Goal: Task Accomplishment & Management: Manage account settings

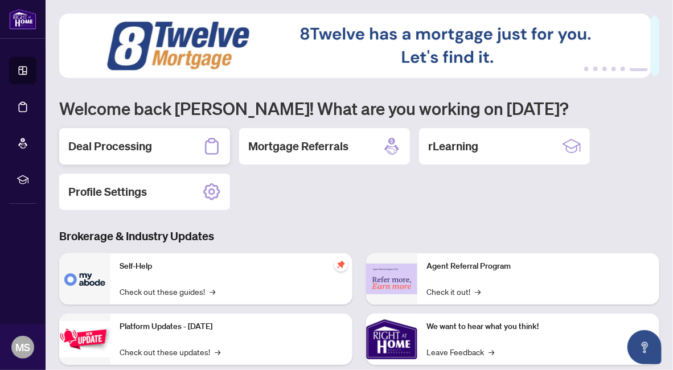
click at [105, 146] on h2 "Deal Processing" at bounding box center [110, 146] width 84 height 16
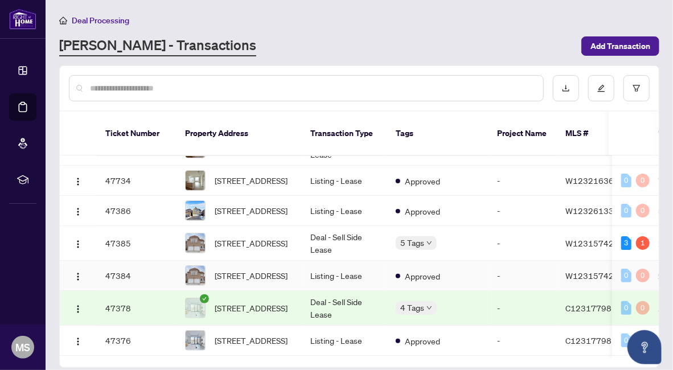
scroll to position [114, 0]
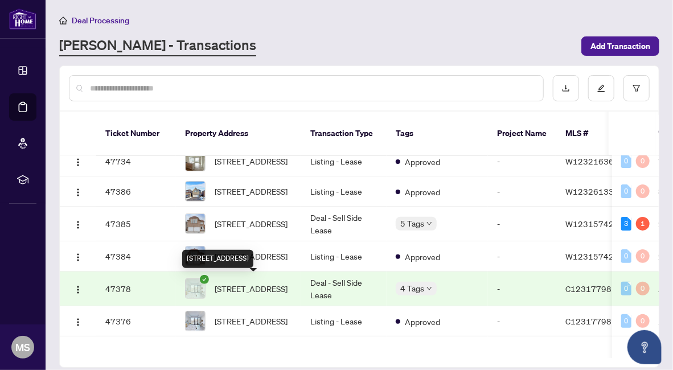
click at [269, 288] on span "[STREET_ADDRESS]" at bounding box center [251, 288] width 73 height 13
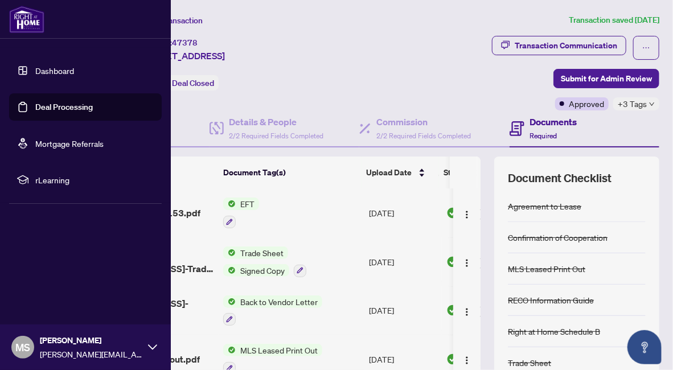
click at [80, 110] on link "Deal Processing" at bounding box center [64, 107] width 58 height 10
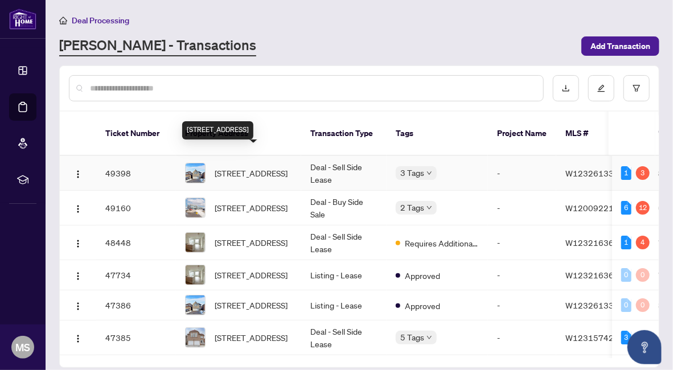
click at [278, 167] on span "[STREET_ADDRESS]" at bounding box center [251, 173] width 73 height 13
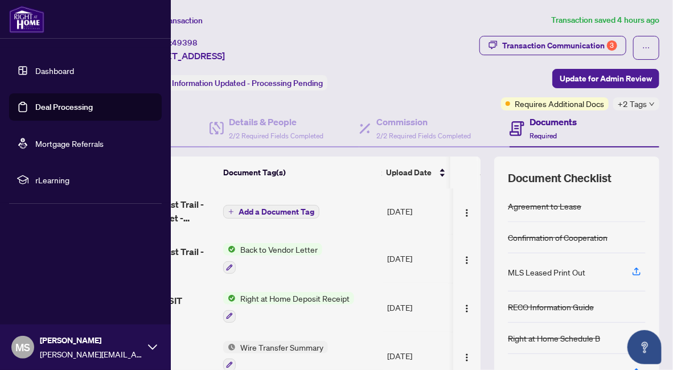
click at [46, 102] on link "Deal Processing" at bounding box center [64, 107] width 58 height 10
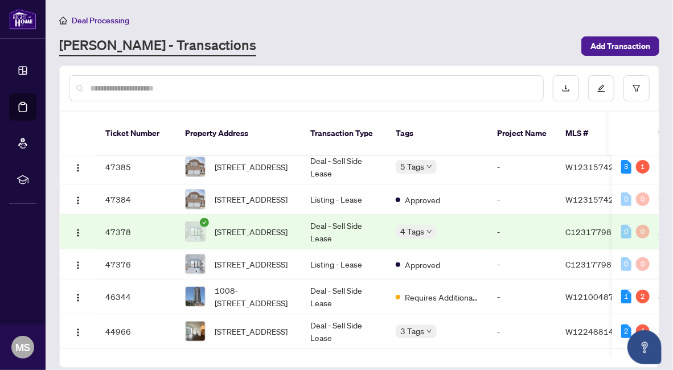
scroll to position [228, 0]
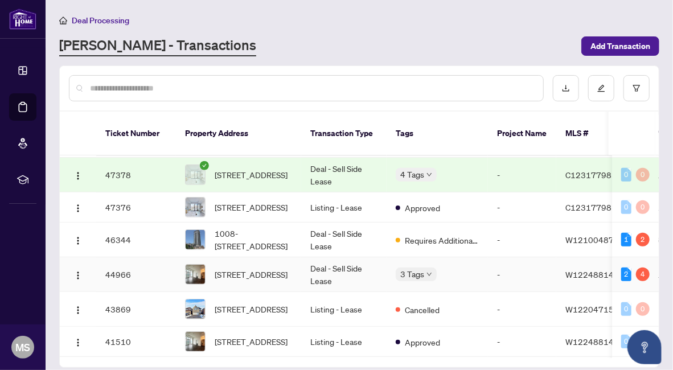
click at [305, 270] on td "Deal - Sell Side Lease" at bounding box center [343, 274] width 85 height 35
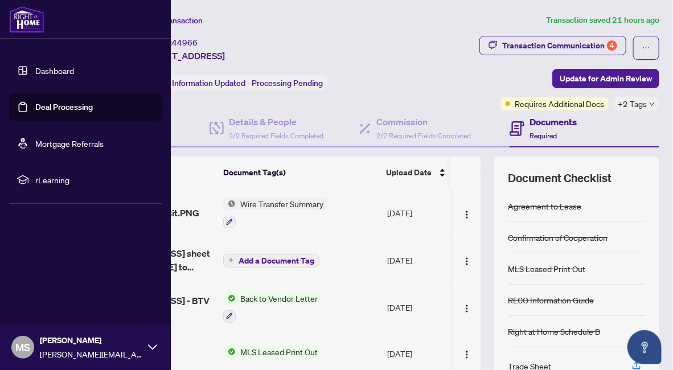
click at [59, 107] on link "Deal Processing" at bounding box center [64, 107] width 58 height 10
